Goal: Task Accomplishment & Management: Use online tool/utility

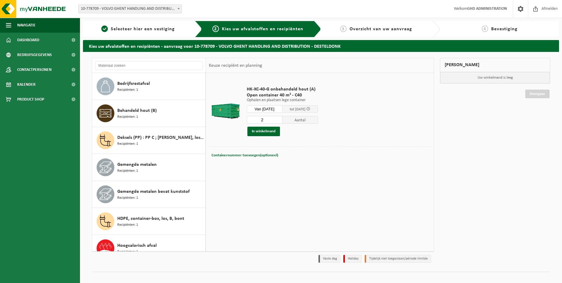
scroll to position [243, 0]
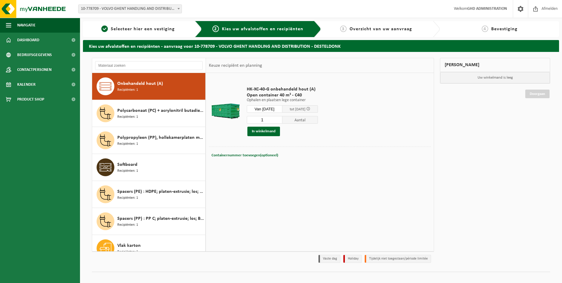
type input "1"
click at [282, 121] on input "1" at bounding box center [265, 120] width 36 height 8
click at [28, 26] on span "Navigatie" at bounding box center [26, 25] width 18 height 15
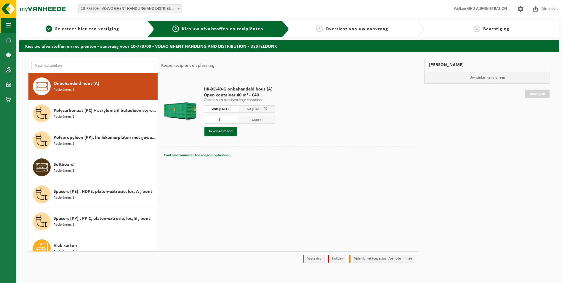
click at [28, 26] on link "1 Selecteer hier een vestiging" at bounding box center [82, 28] width 120 height 7
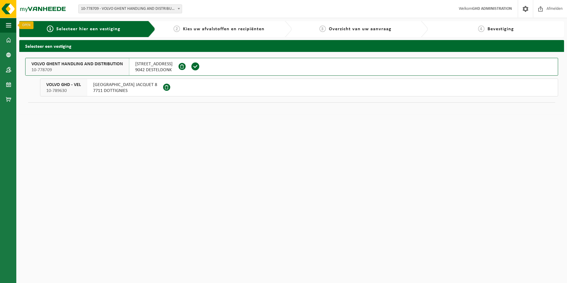
click at [5, 27] on button "Navigatie" at bounding box center [8, 25] width 16 height 15
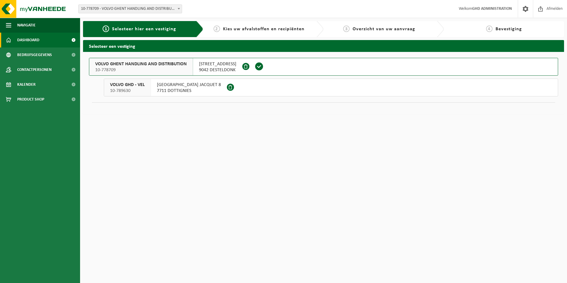
click at [20, 40] on span "Dashboard" at bounding box center [28, 40] width 22 height 15
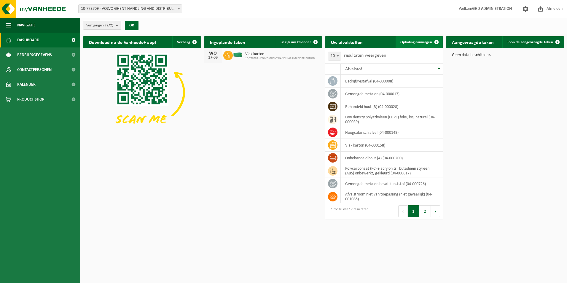
click at [404, 43] on span "Ophaling aanvragen" at bounding box center [416, 42] width 32 height 4
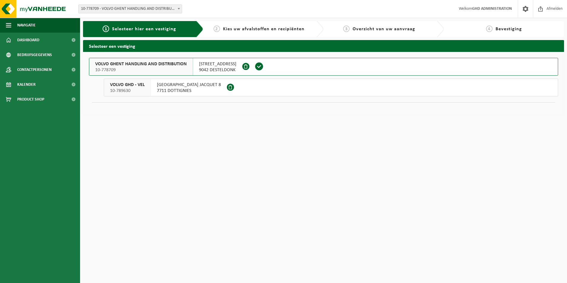
click at [219, 66] on span "[STREET_ADDRESS]" at bounding box center [217, 64] width 37 height 6
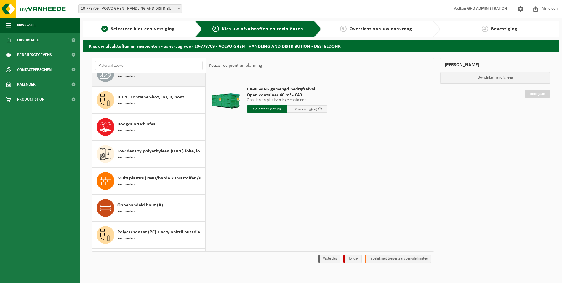
scroll to position [148, 0]
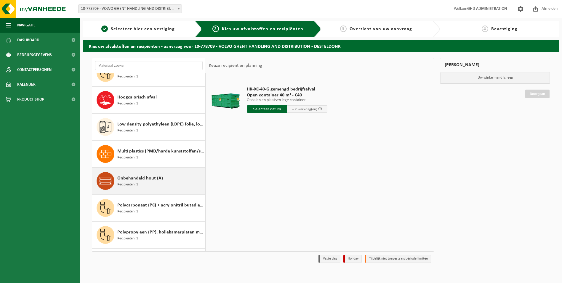
click at [152, 181] on span "Onbehandeld hout (A)" at bounding box center [140, 178] width 46 height 7
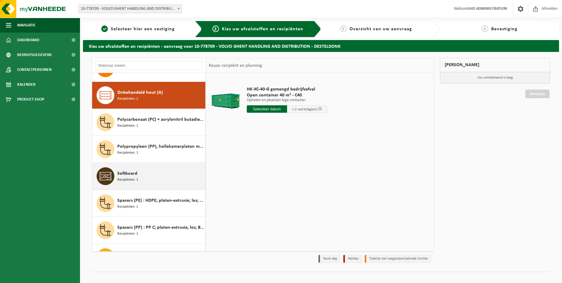
scroll to position [243, 0]
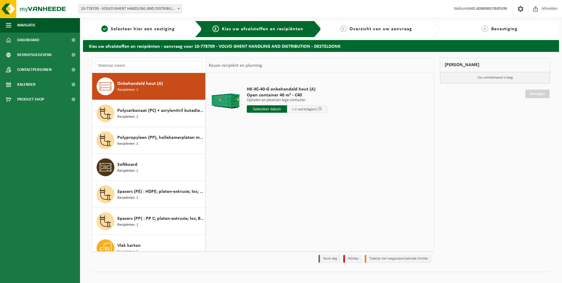
click at [270, 109] on input "text" at bounding box center [267, 108] width 40 height 7
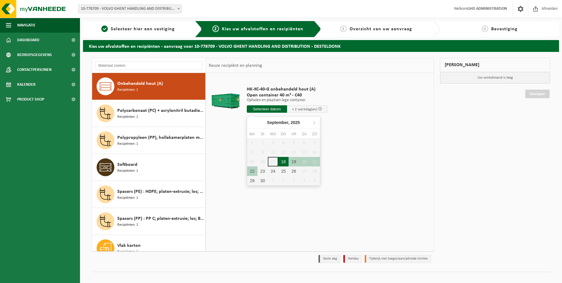
click at [283, 162] on div "18" at bounding box center [283, 161] width 10 height 9
type input "Van 2025-09-18"
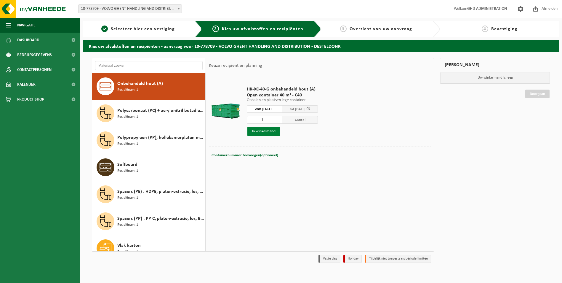
click at [259, 132] on button "In winkelmand" at bounding box center [264, 131] width 33 height 9
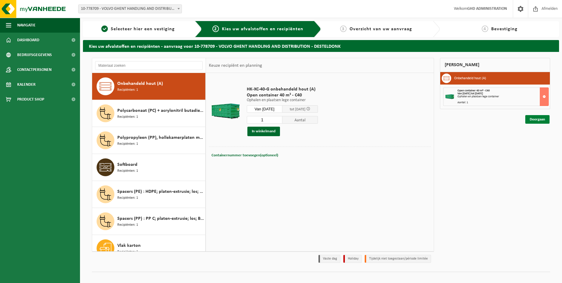
click at [540, 119] on link "Doorgaan" at bounding box center [538, 119] width 24 height 9
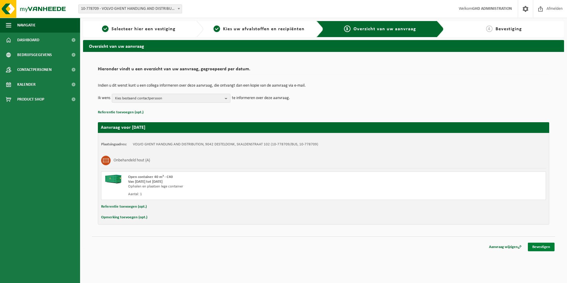
click at [540, 244] on link "Bevestigen" at bounding box center [541, 247] width 27 height 9
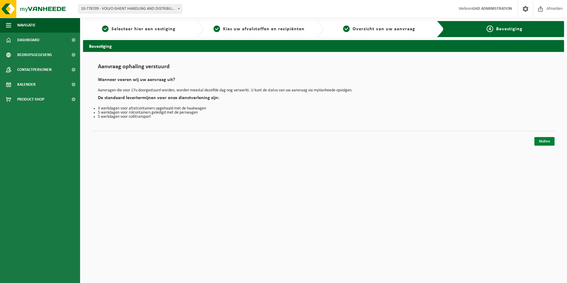
click at [552, 140] on link "Sluiten" at bounding box center [544, 141] width 20 height 9
